Goal: Task Accomplishment & Management: Manage account settings

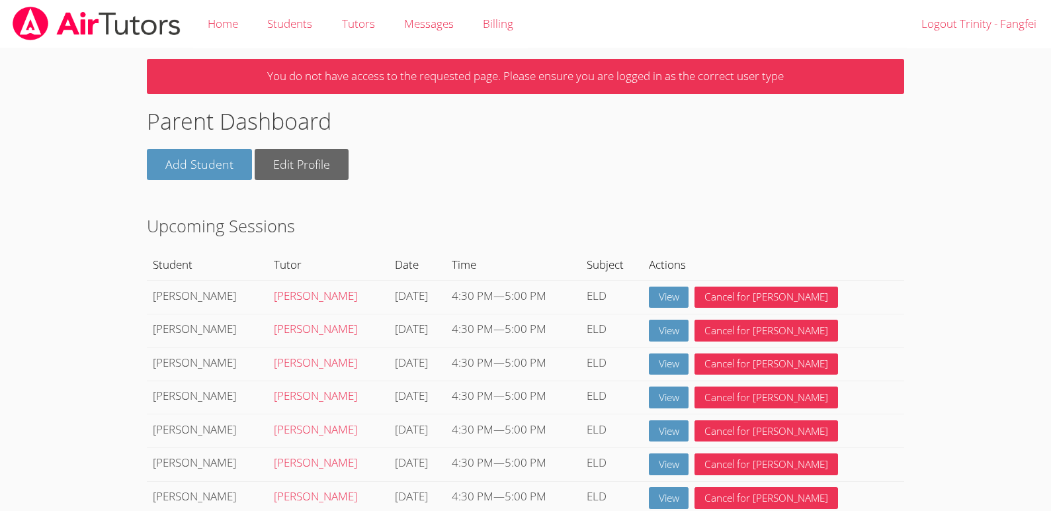
scroll to position [19, 0]
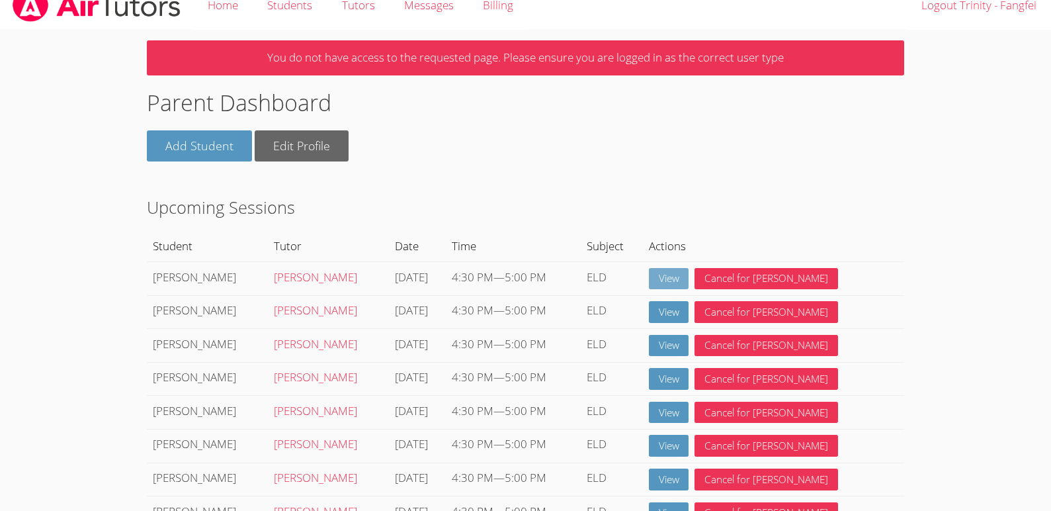
click at [690, 273] on link "View" at bounding box center [669, 279] width 40 height 22
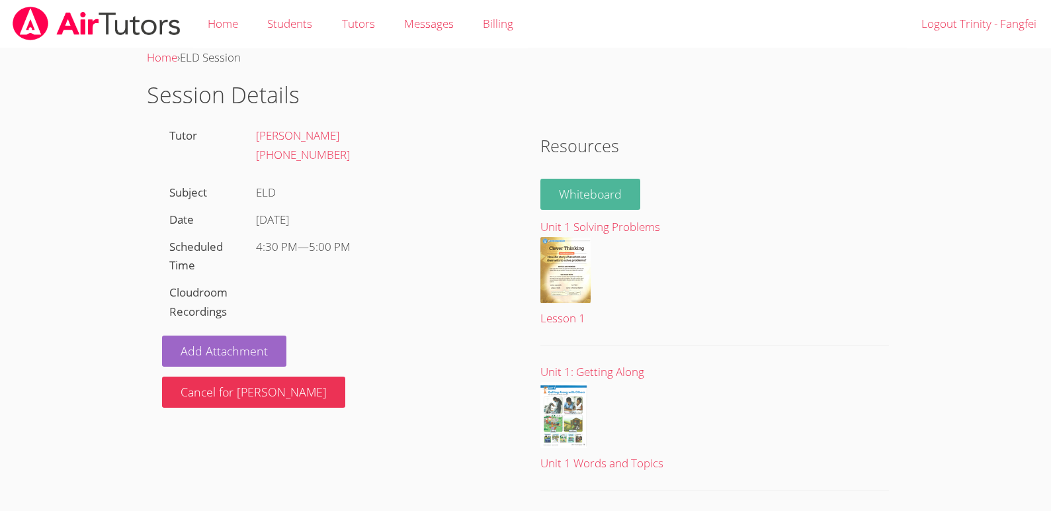
click at [607, 202] on link "Whiteboard" at bounding box center [591, 194] width 100 height 31
click at [208, 25] on link "Home" at bounding box center [223, 24] width 60 height 48
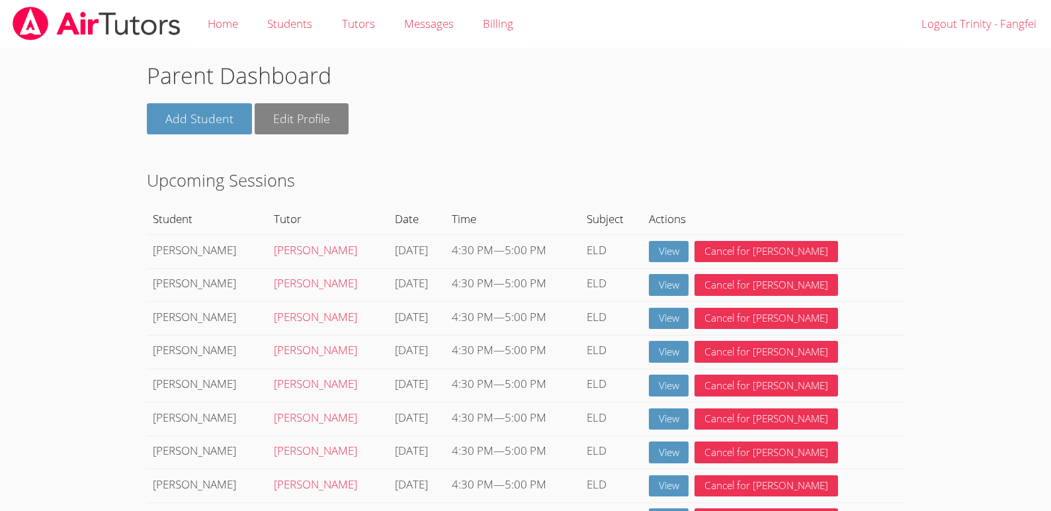
click at [280, 127] on link "Edit Profile" at bounding box center [302, 118] width 94 height 31
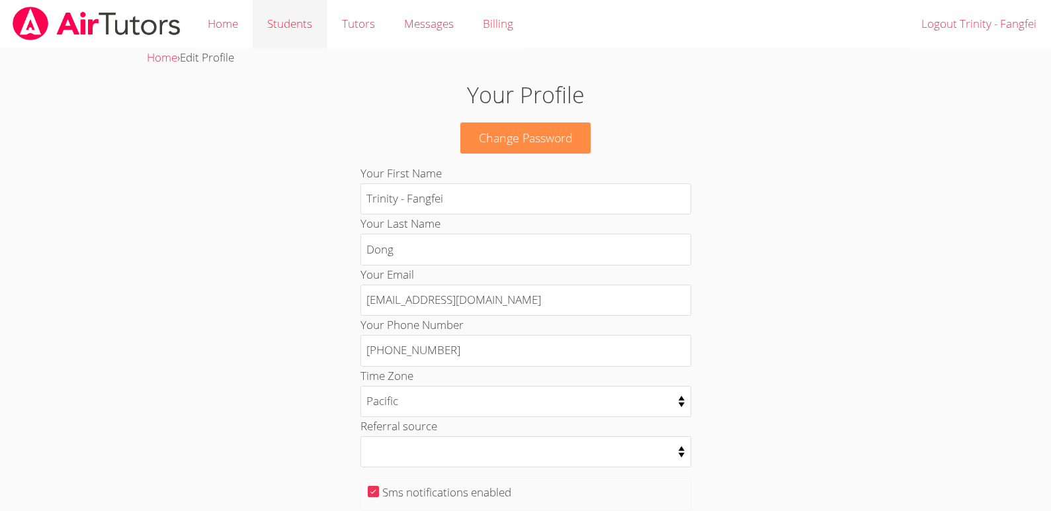
click at [290, 24] on link "Students" at bounding box center [290, 24] width 74 height 48
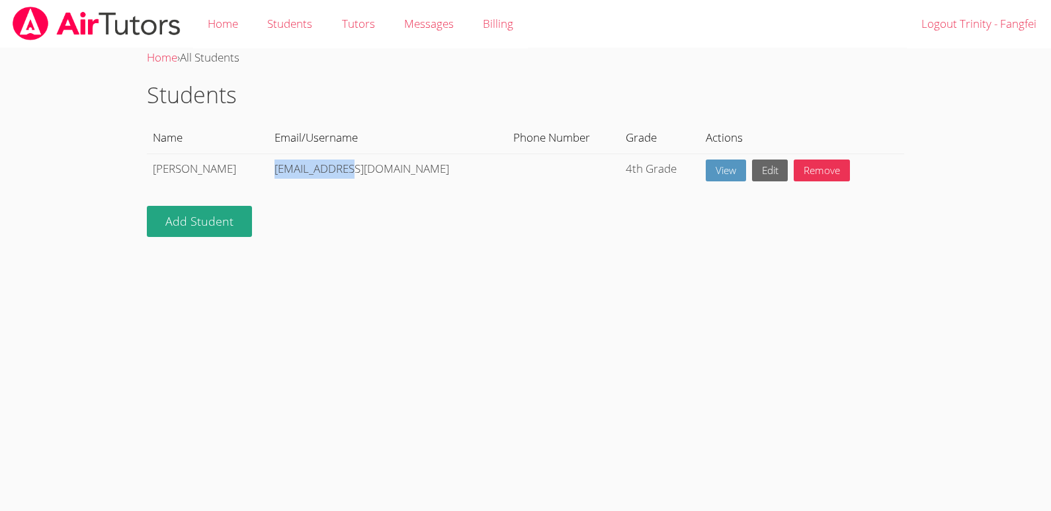
drag, startPoint x: 315, startPoint y: 169, endPoint x: 219, endPoint y: 169, distance: 95.9
click at [269, 169] on td "[EMAIL_ADDRESS][DOMAIN_NAME]" at bounding box center [388, 171] width 239 height 34
copy td "[EMAIL_ADDRESS][DOMAIN_NAME]"
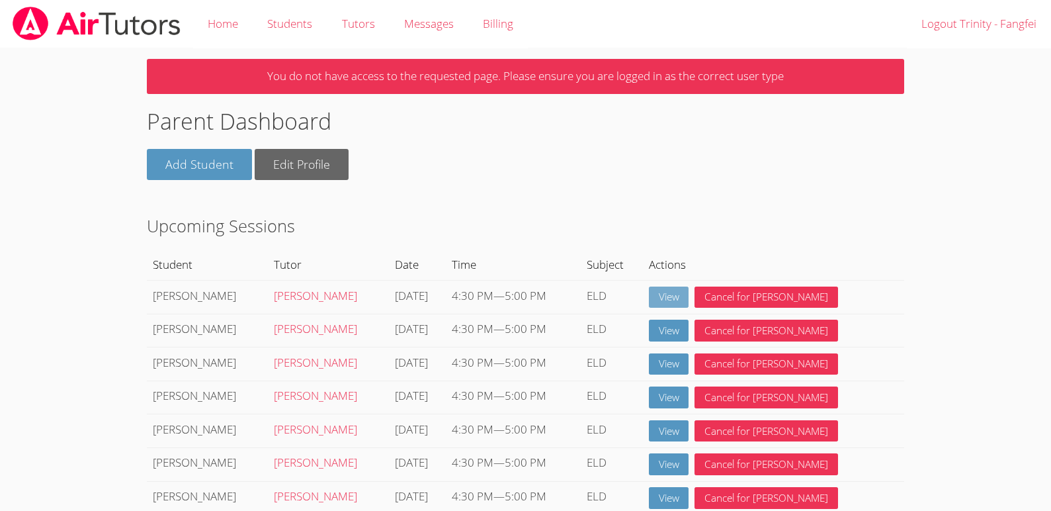
click at [690, 294] on link "View" at bounding box center [669, 298] width 40 height 22
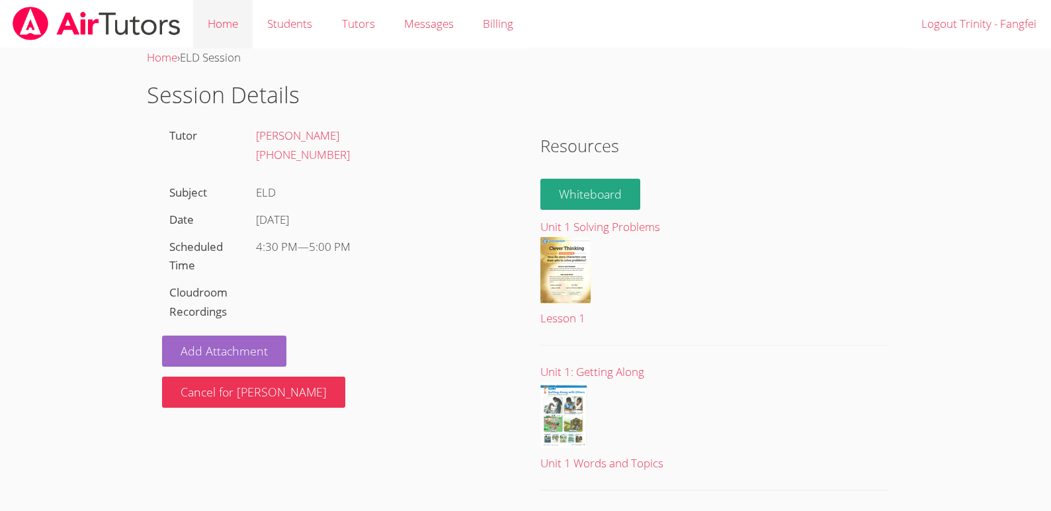
click at [236, 21] on link "Home" at bounding box center [223, 24] width 60 height 48
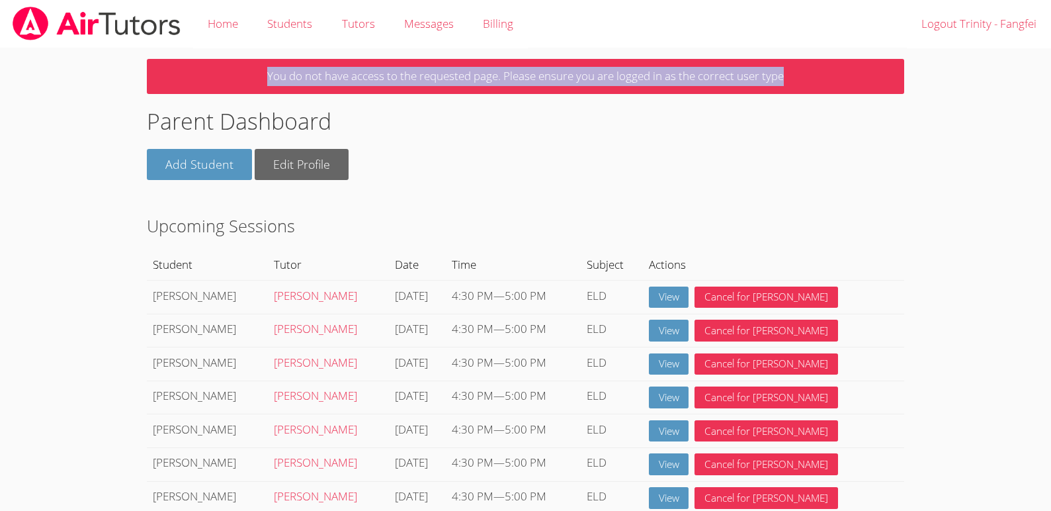
drag, startPoint x: 264, startPoint y: 75, endPoint x: 805, endPoint y: 76, distance: 541.3
click at [805, 76] on p "You do not have access to the requested page. Please ensure you are logged in a…" at bounding box center [525, 76] width 757 height 35
copy p "You do not have access to the requested page. Please ensure you are logged in a…"
click at [287, 25] on link "Students" at bounding box center [290, 24] width 74 height 48
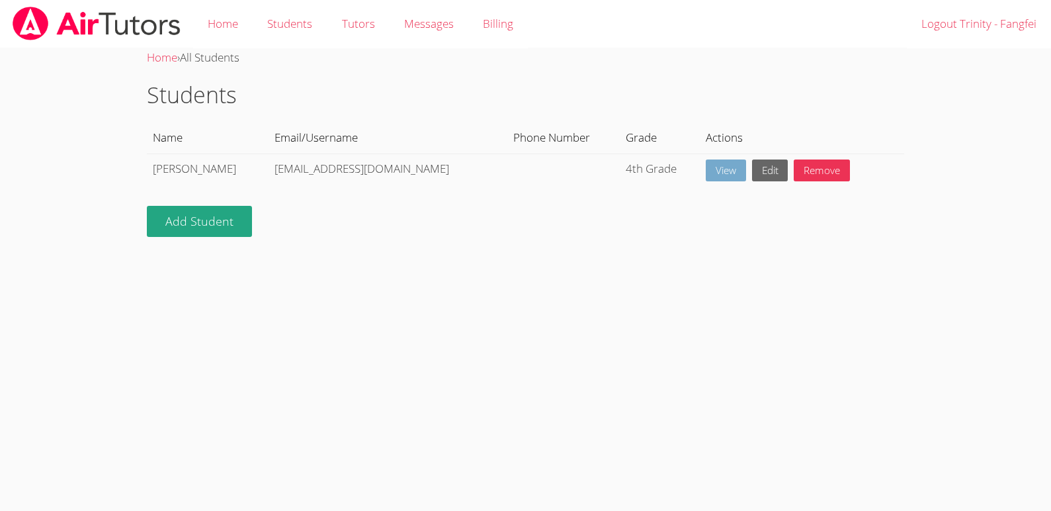
click at [706, 165] on link "View" at bounding box center [726, 170] width 40 height 22
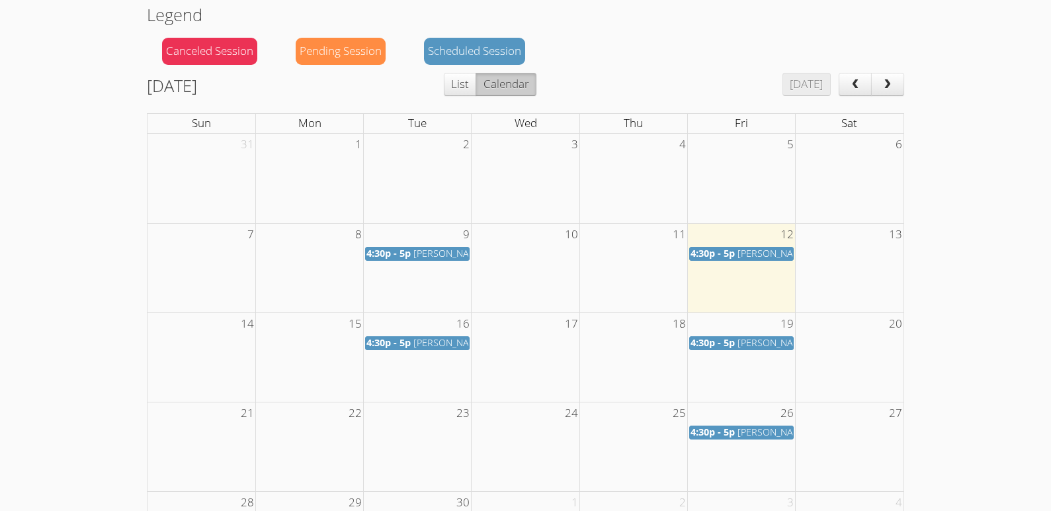
scroll to position [560, 0]
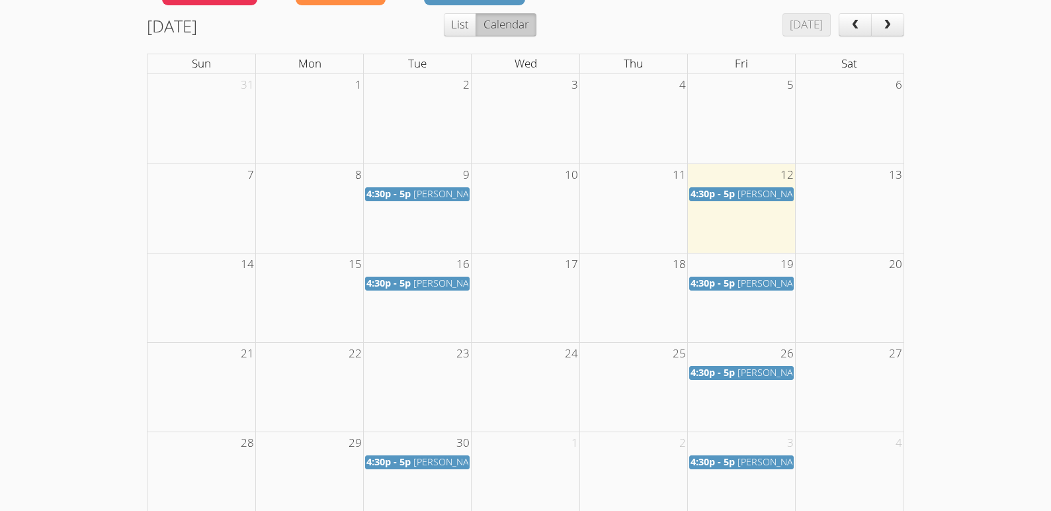
click at [711, 195] on span "4:30p - 5p" at bounding box center [713, 193] width 44 height 13
